Goal: Information Seeking & Learning: Learn about a topic

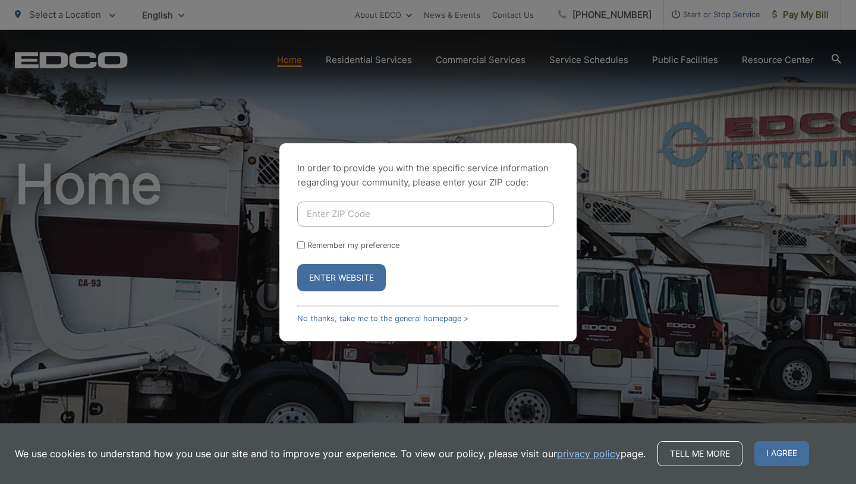
click at [338, 210] on input "Enter ZIP Code" at bounding box center [425, 214] width 257 height 25
type input "91977"
click at [332, 280] on button "Enter Website" at bounding box center [341, 277] width 89 height 27
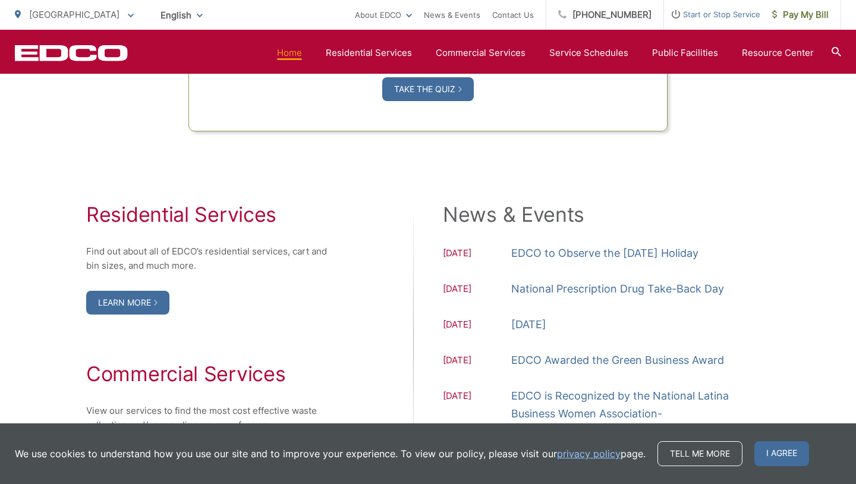
scroll to position [1140, 0]
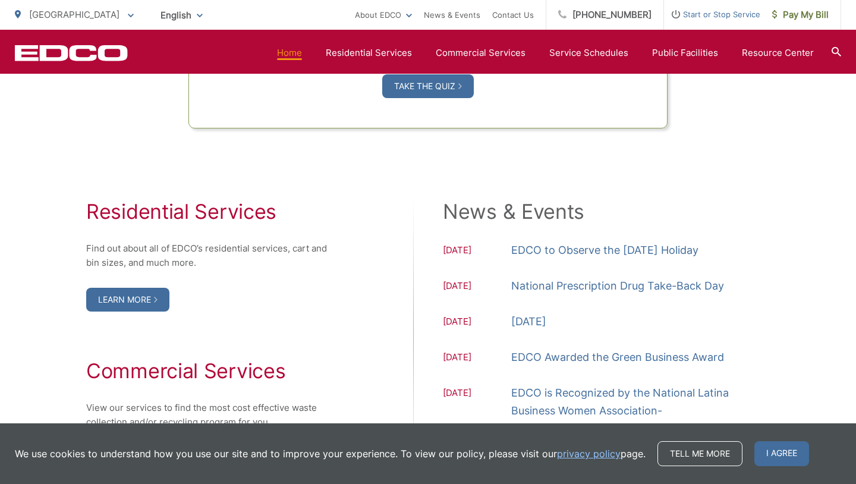
scroll to position [1130, 0]
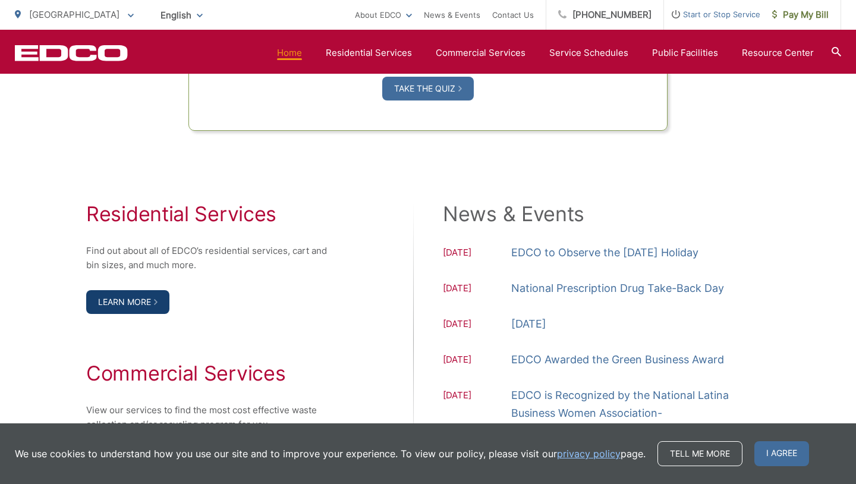
click at [128, 314] on link "Learn More" at bounding box center [127, 302] width 83 height 24
